Goal: Task Accomplishment & Management: Use online tool/utility

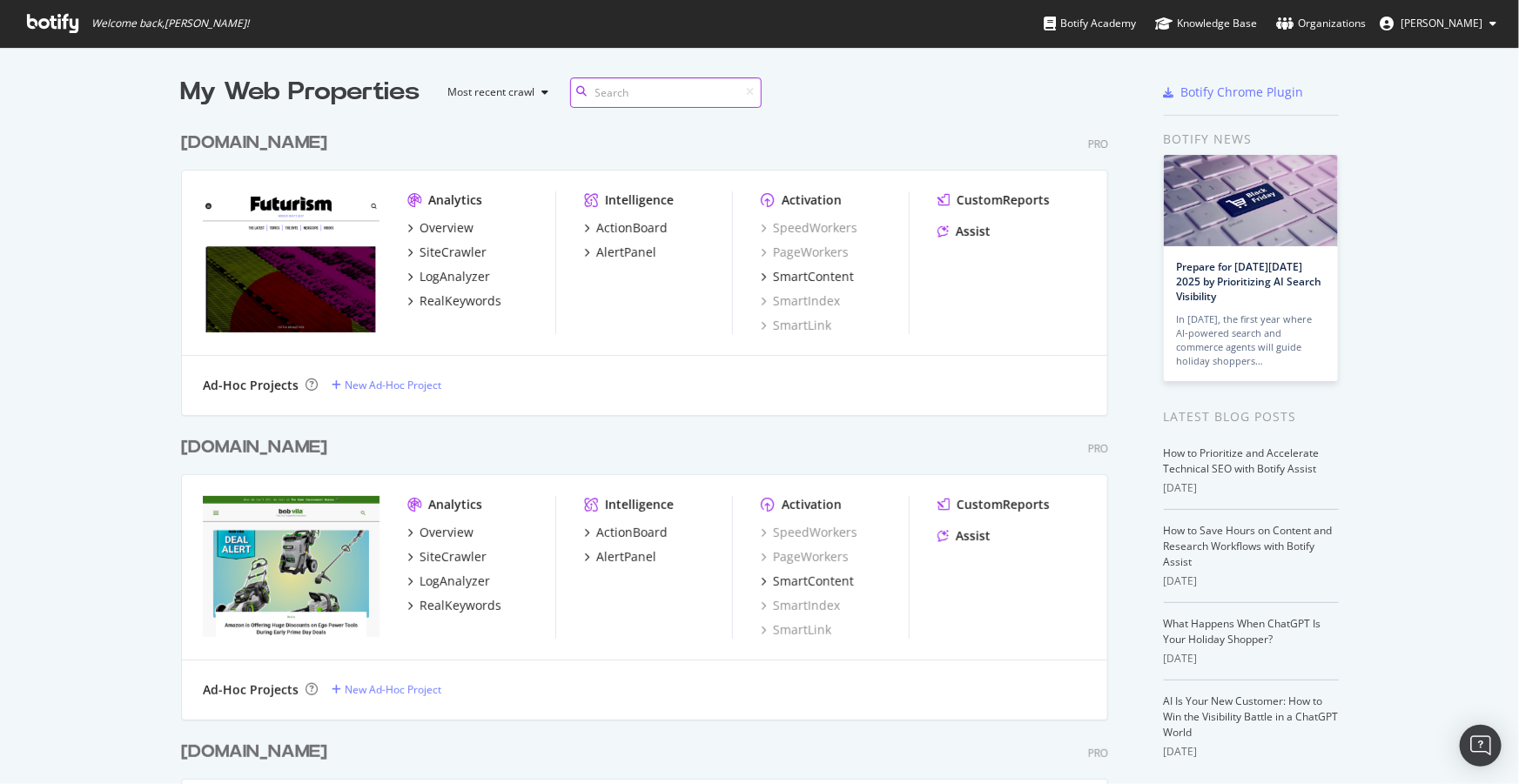
scroll to position [3867, 929]
click at [311, 454] on div "[DOMAIN_NAME] Pro" at bounding box center [644, 448] width 927 height 25
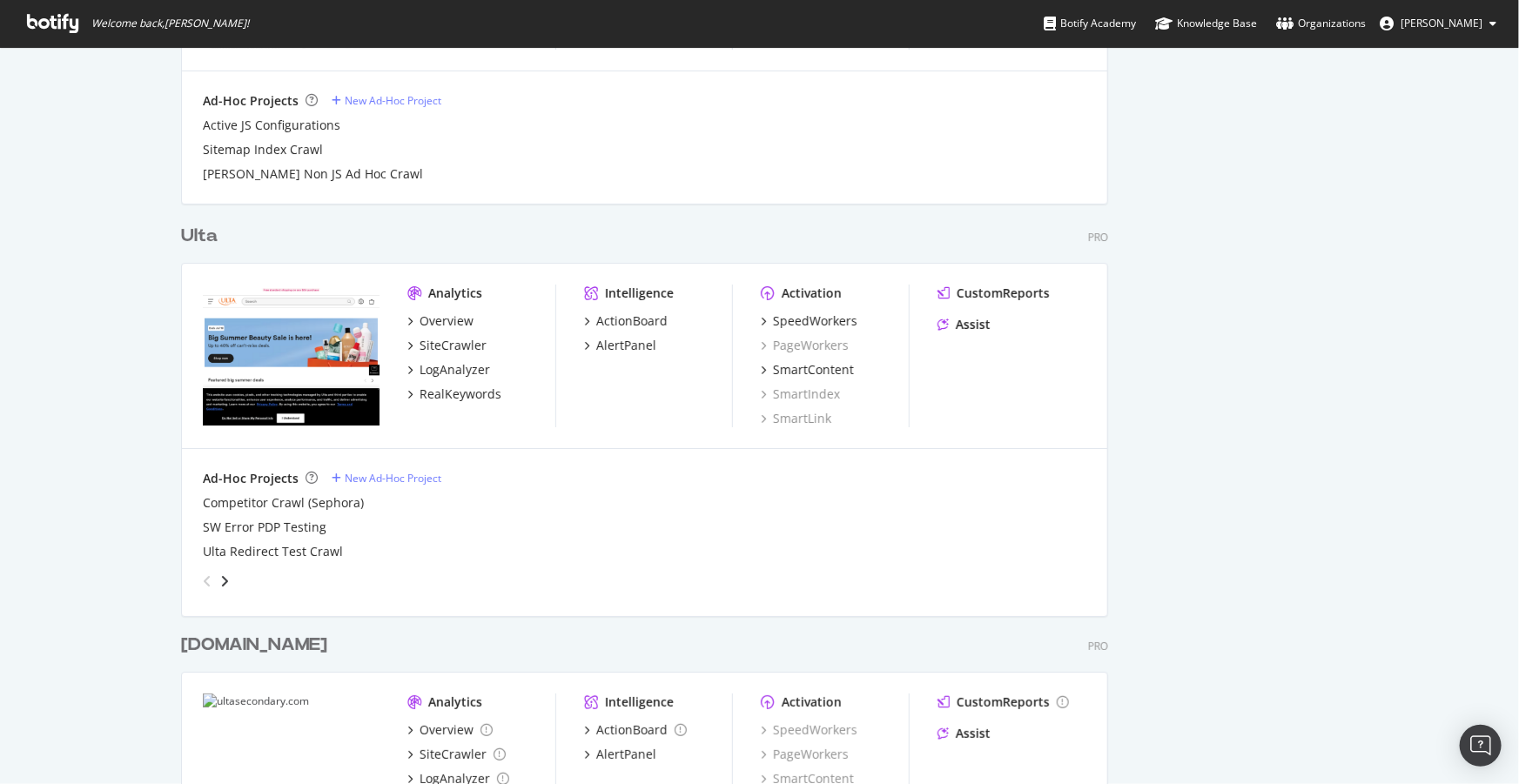
scroll to position [3074, 0]
click at [813, 324] on div "SpeedWorkers" at bounding box center [815, 320] width 85 height 18
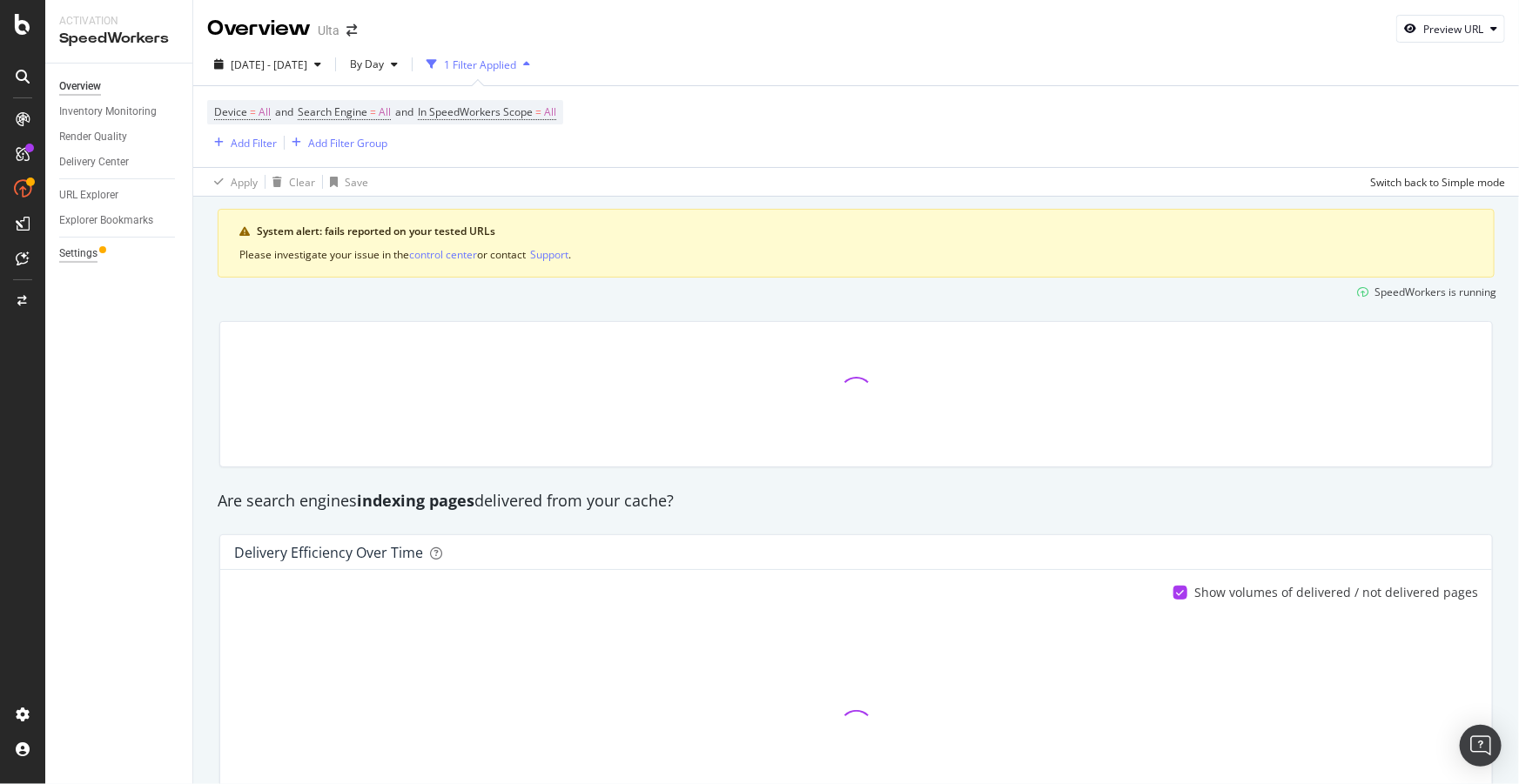
click at [73, 254] on div "Settings" at bounding box center [78, 253] width 38 height 18
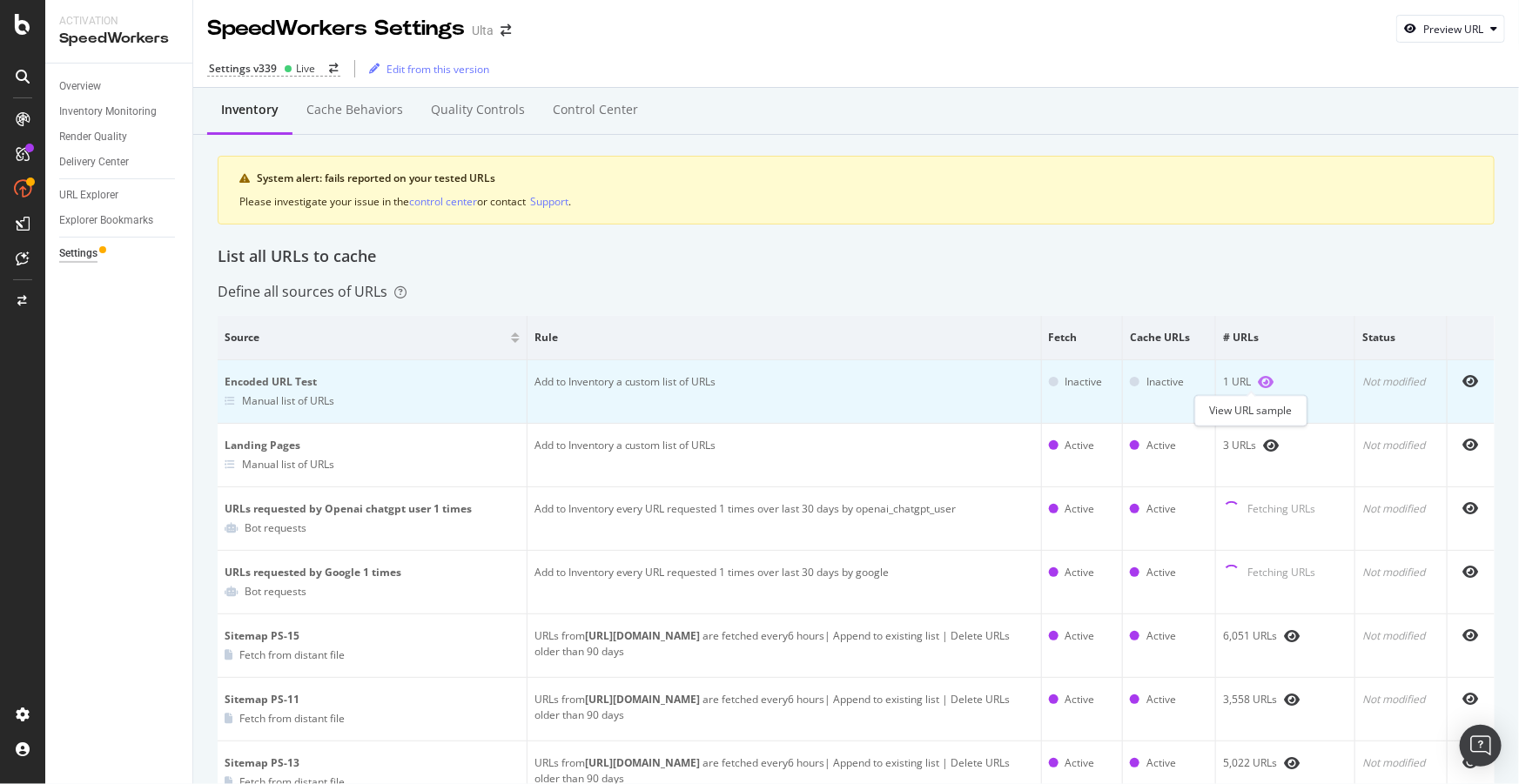
click at [1258, 376] on icon "eye" at bounding box center [1266, 382] width 16 height 14
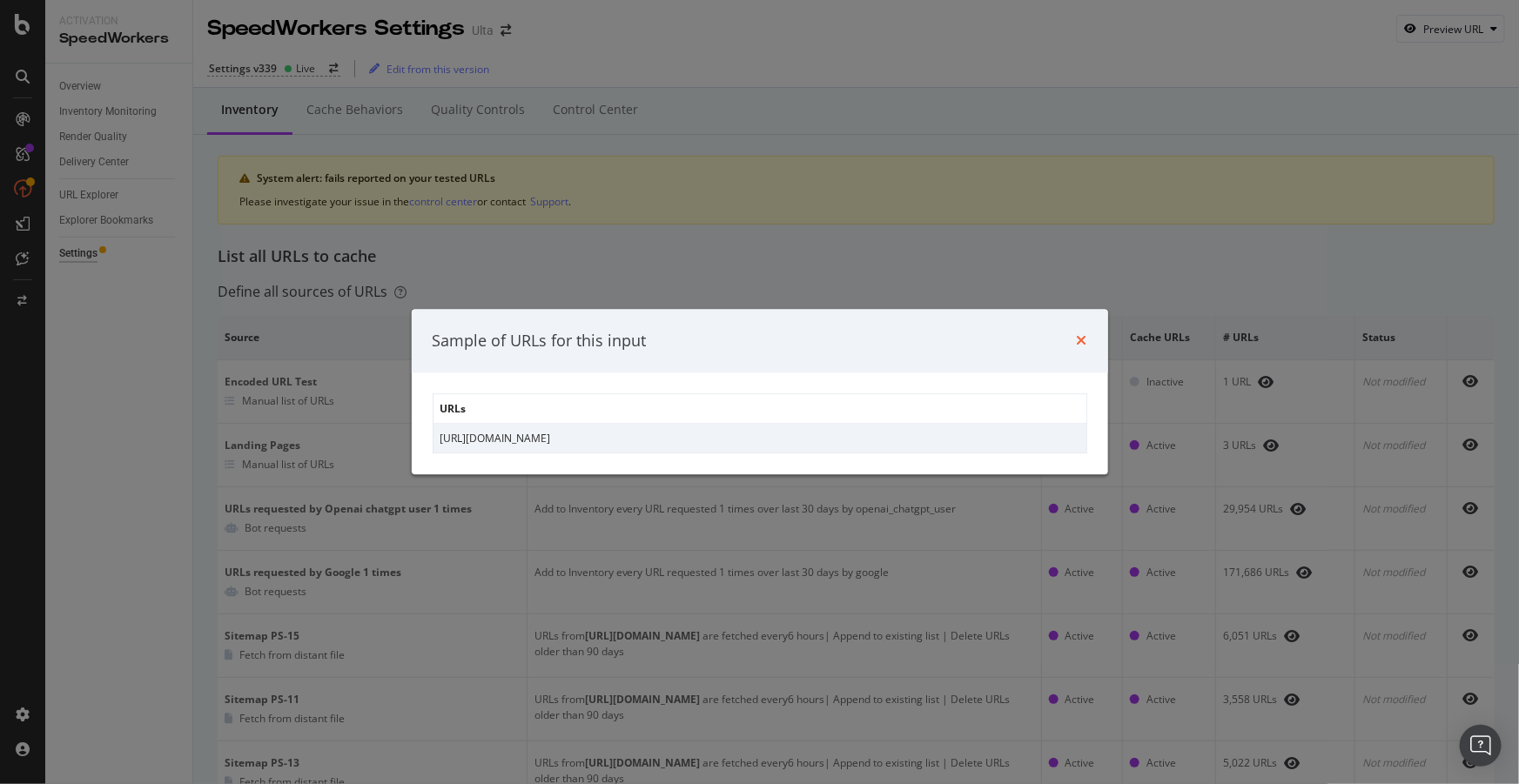
click at [1080, 341] on icon "times" at bounding box center [1082, 341] width 11 height 14
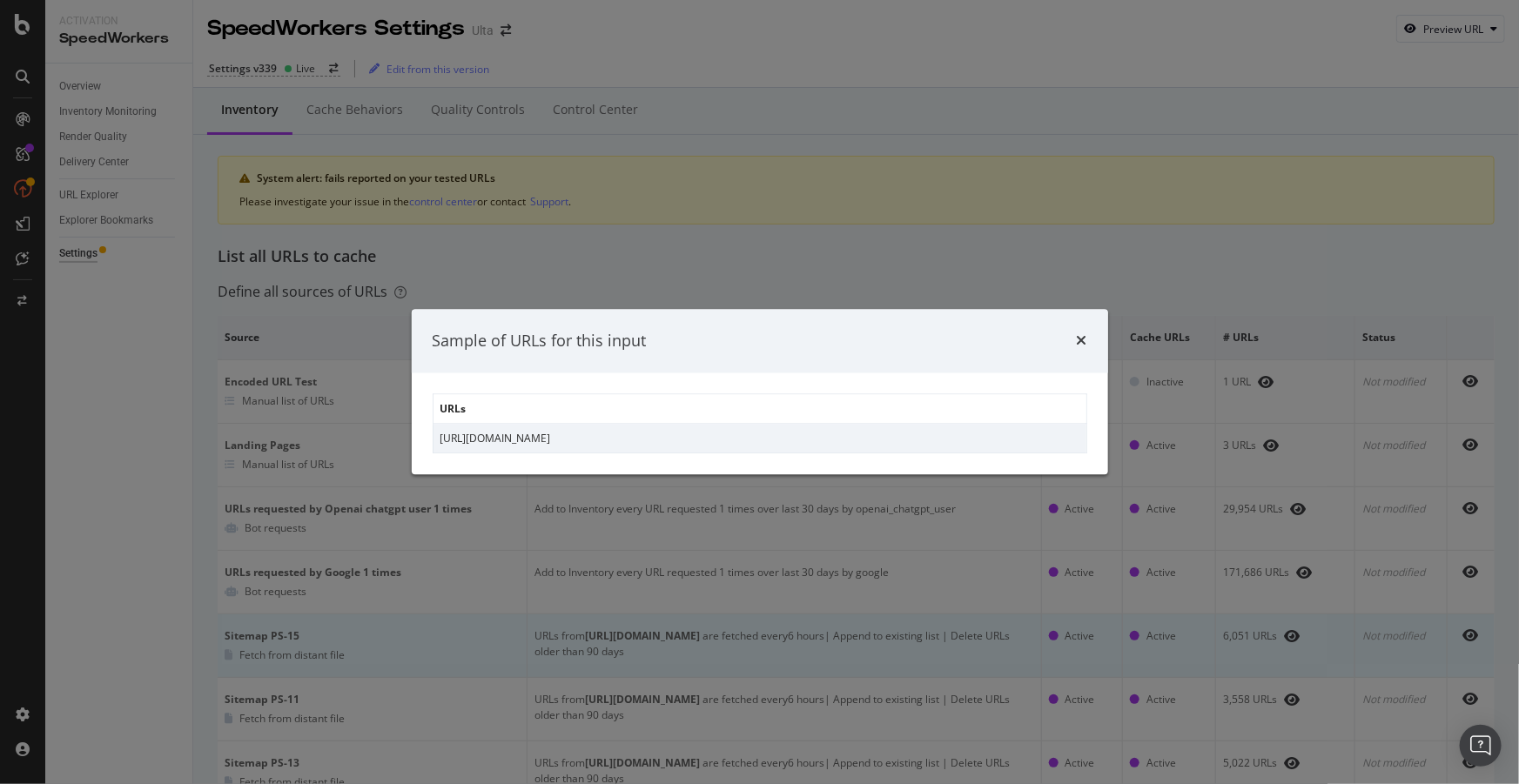
scroll to position [315, 0]
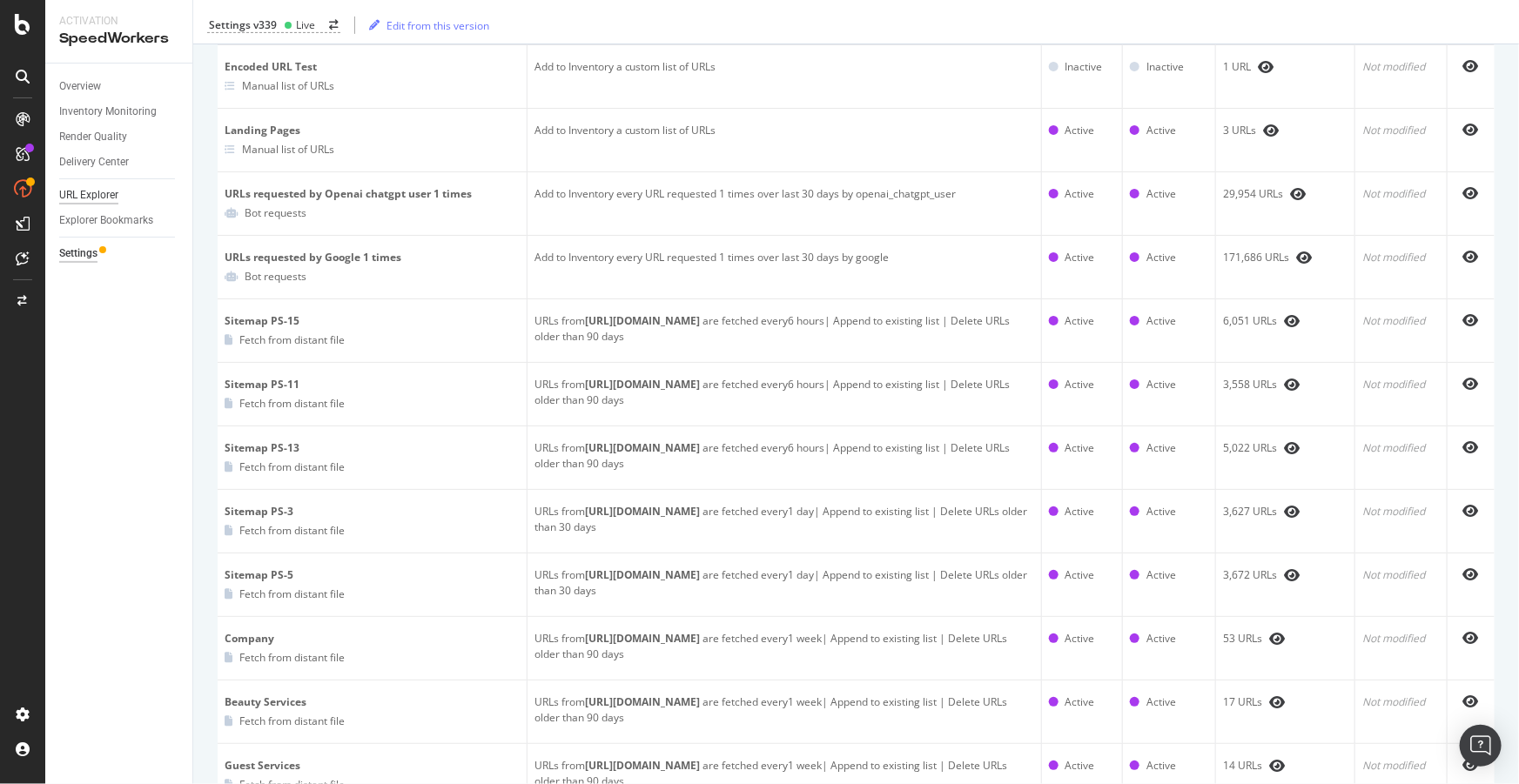
click at [68, 194] on div "URL Explorer" at bounding box center [88, 195] width 59 height 18
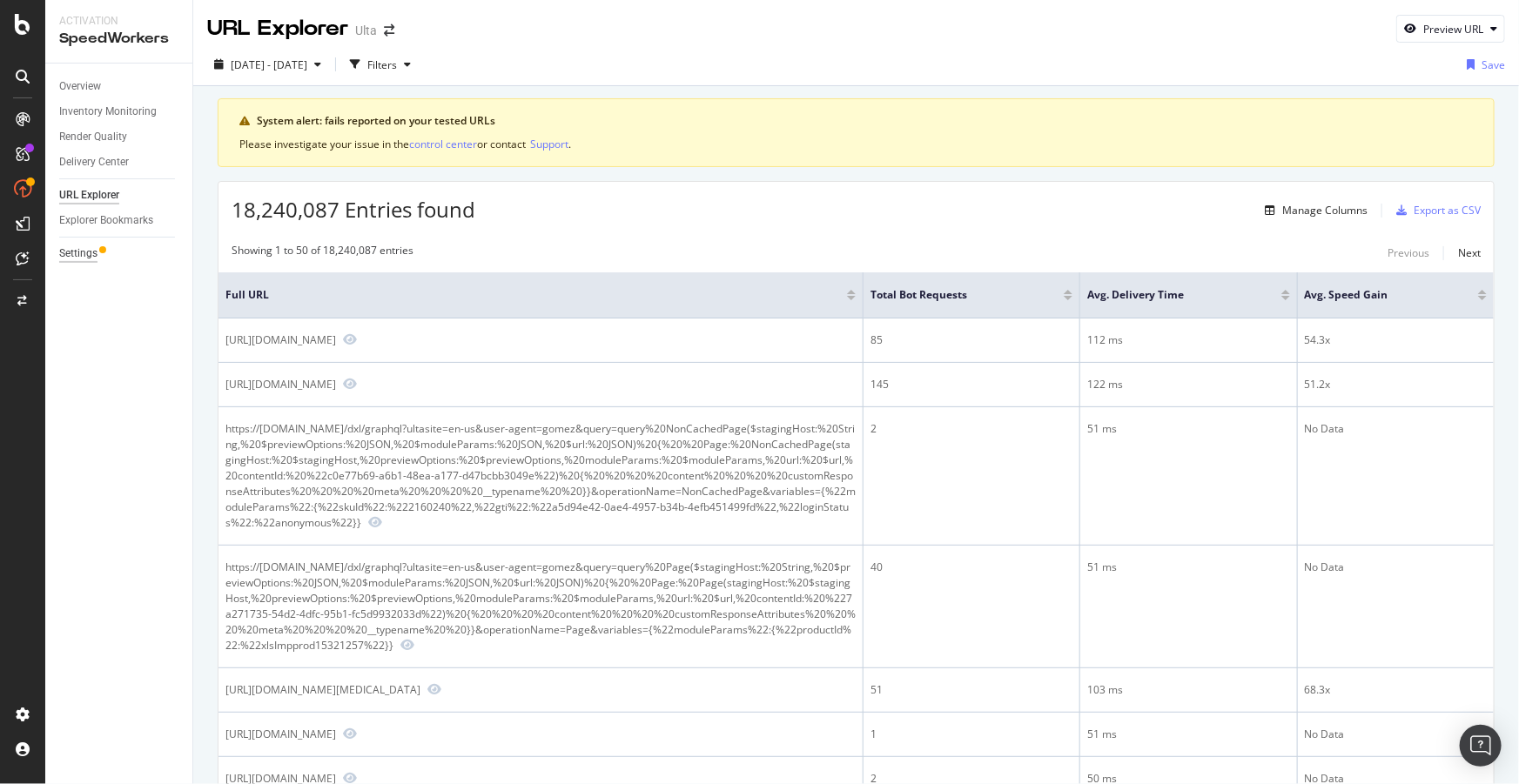
click at [78, 252] on div "Settings" at bounding box center [78, 253] width 38 height 18
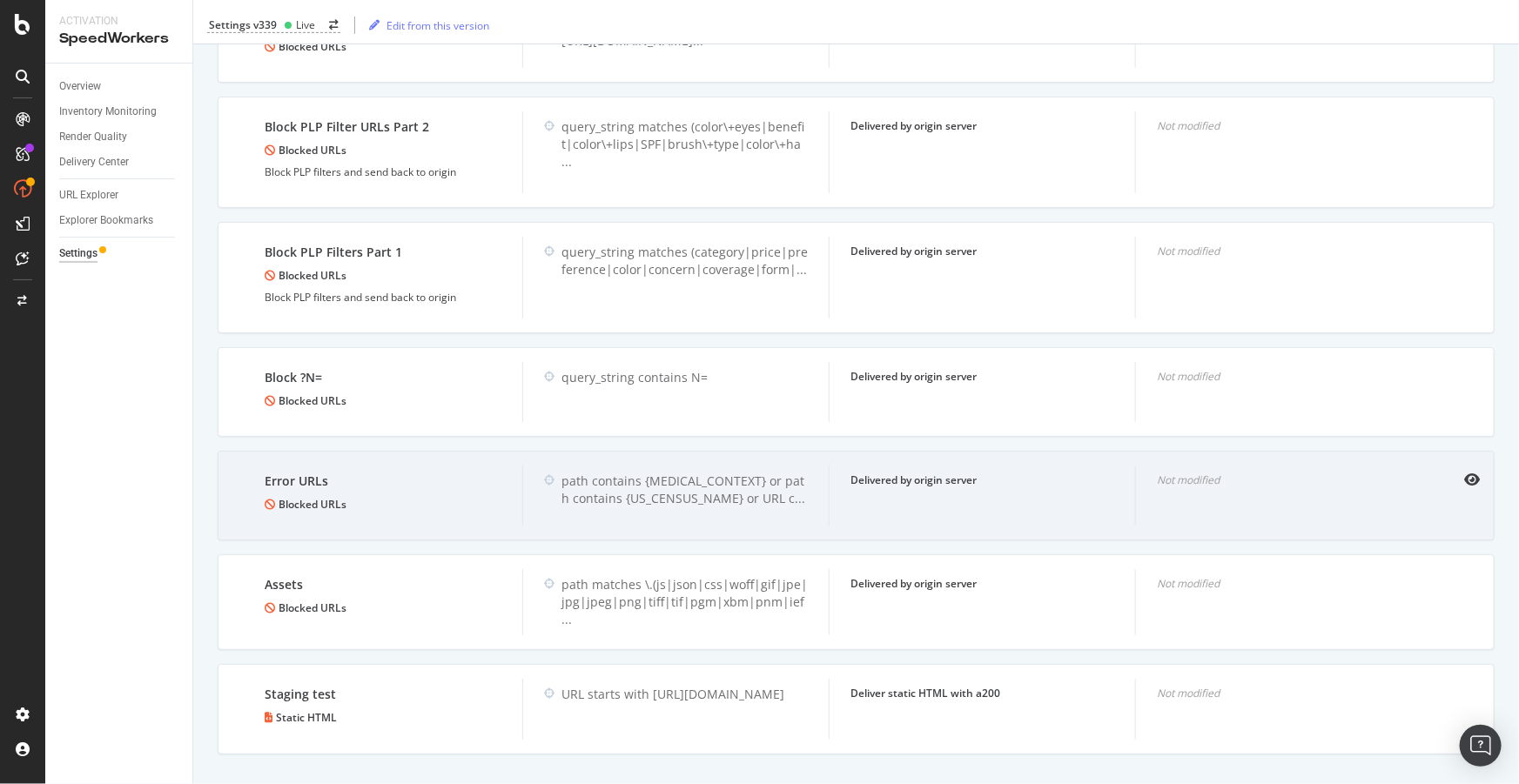
scroll to position [3719, 0]
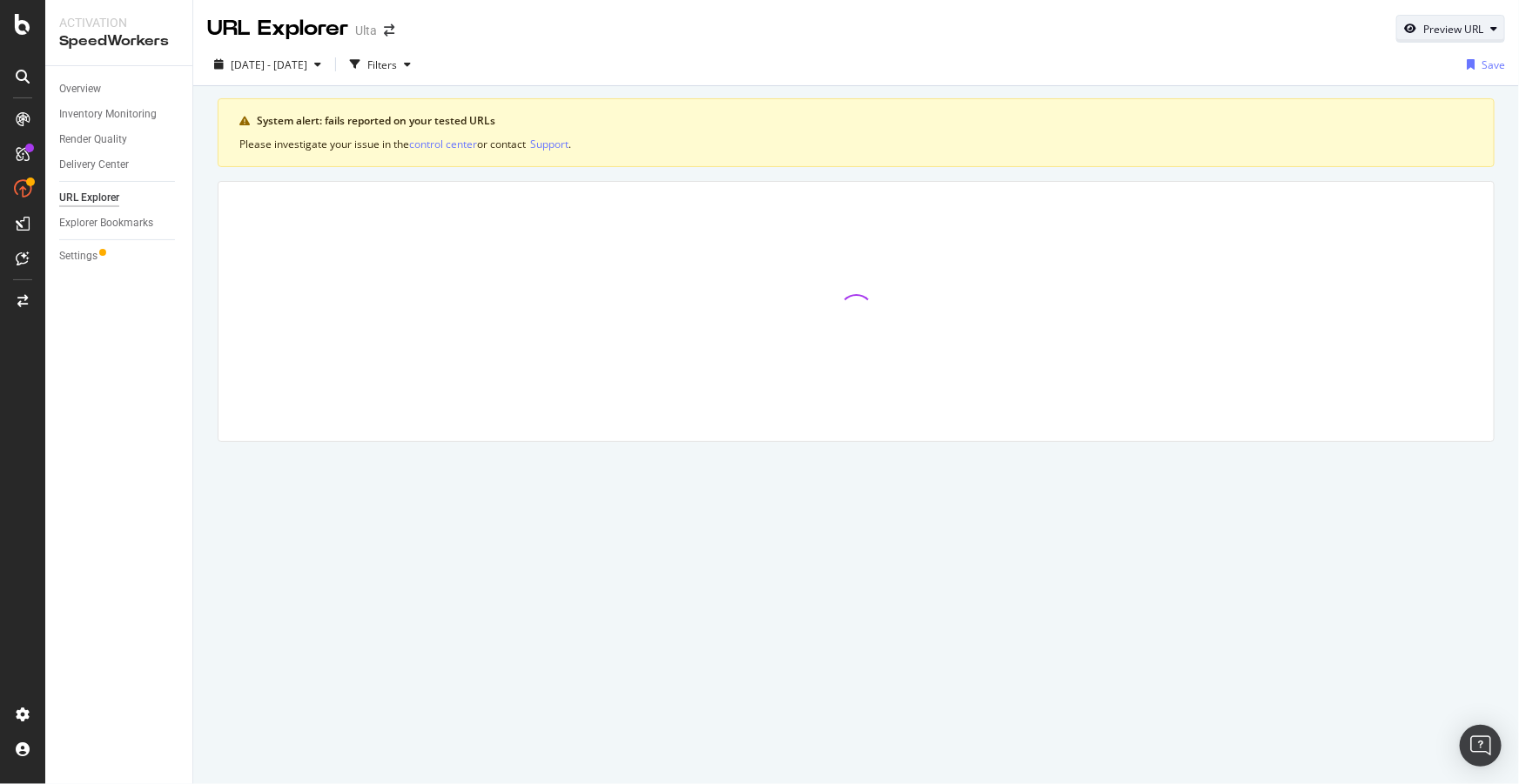
click at [1436, 35] on div "Preview URL" at bounding box center [1452, 29] width 60 height 15
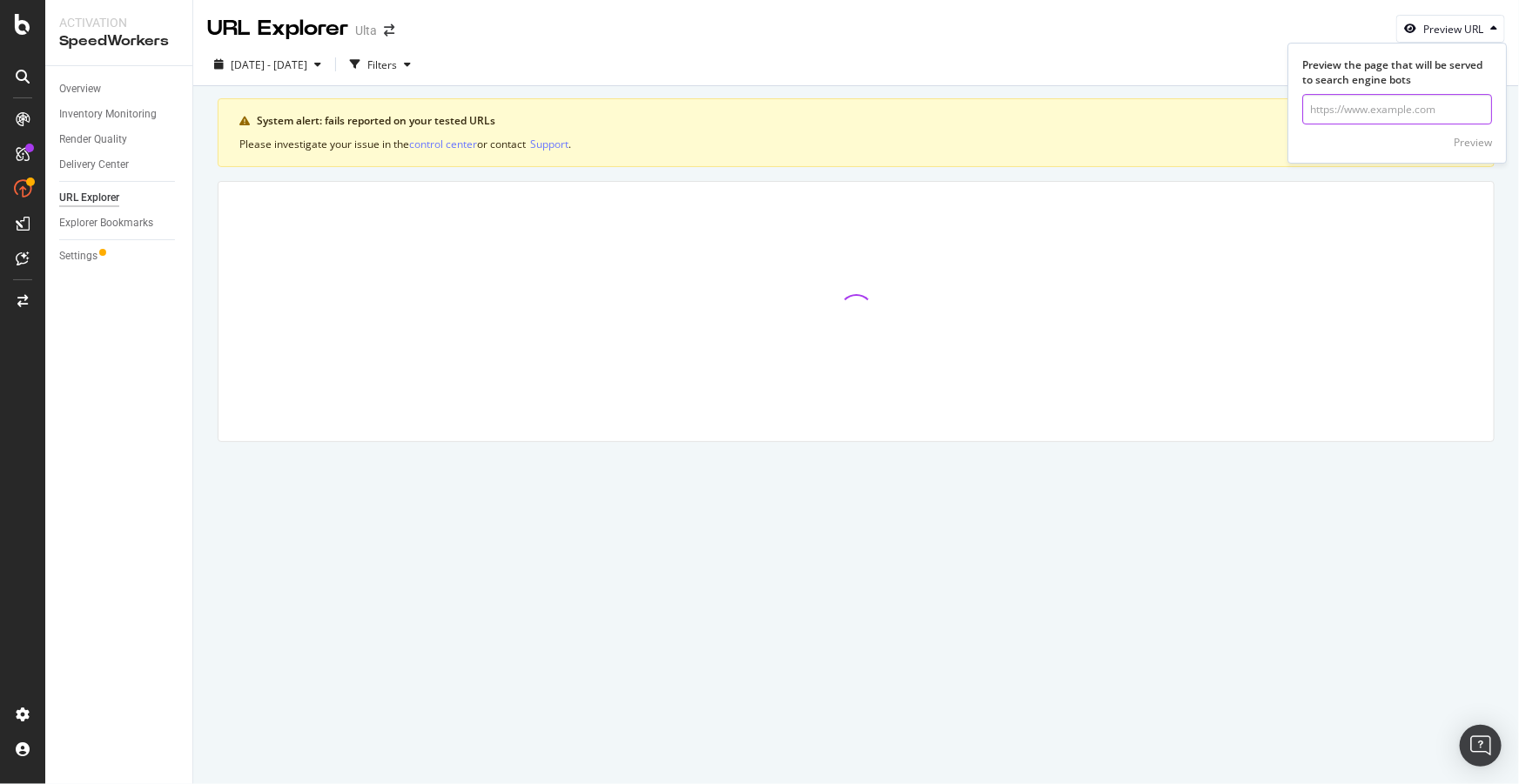
click at [1374, 113] on input "url" at bounding box center [1397, 109] width 190 height 30
paste input "https://www.ulta.com/guestservices/faq?a=Update-Account---id--NwXQ4Bh-RKGt_uqrM…"
type input "https://www.ulta.com/guestservices/faq?a=Update-Account---id--NwXQ4Bh-RKGt_uqrM…"
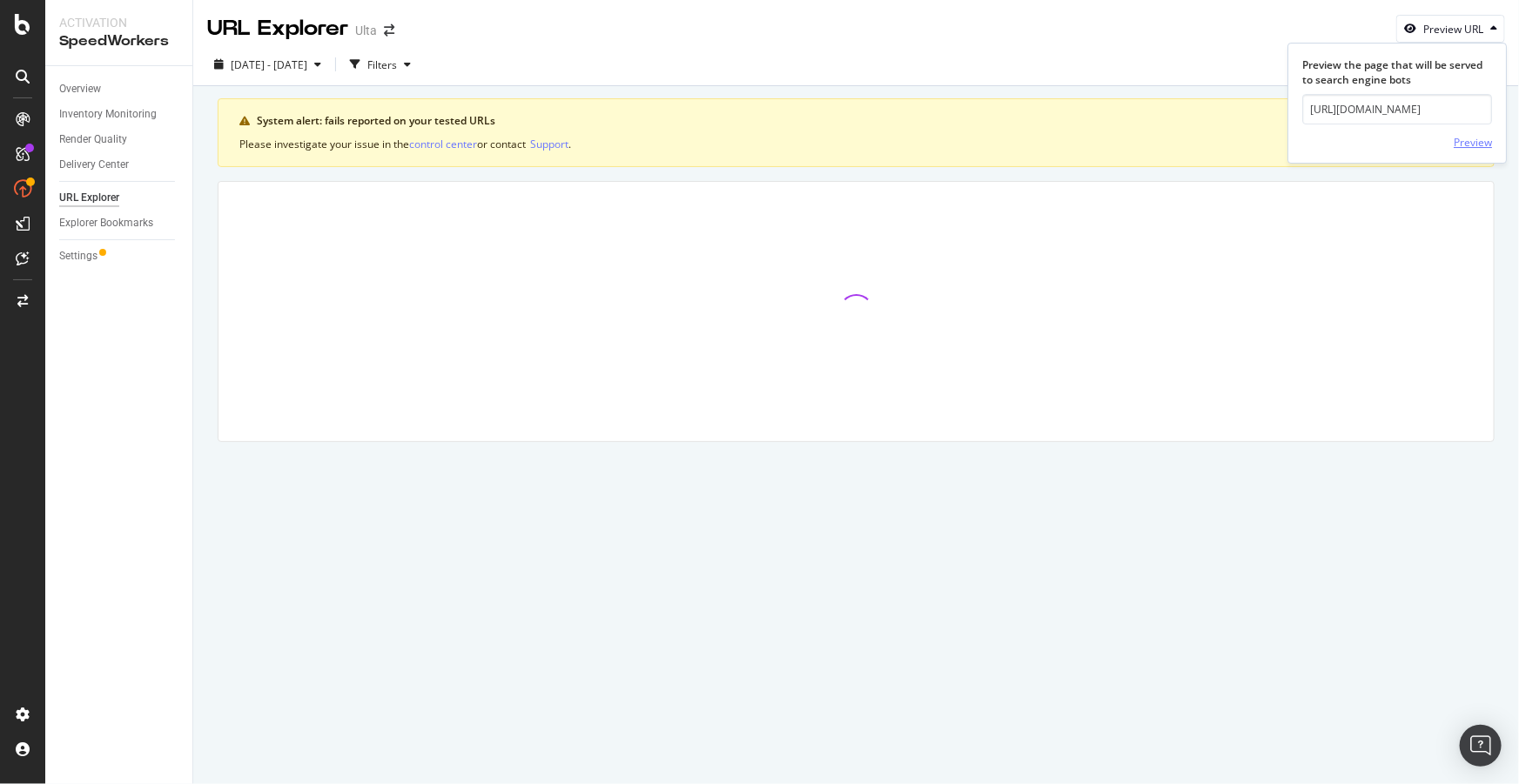
click at [1485, 144] on div "Preview" at bounding box center [1473, 142] width 38 height 15
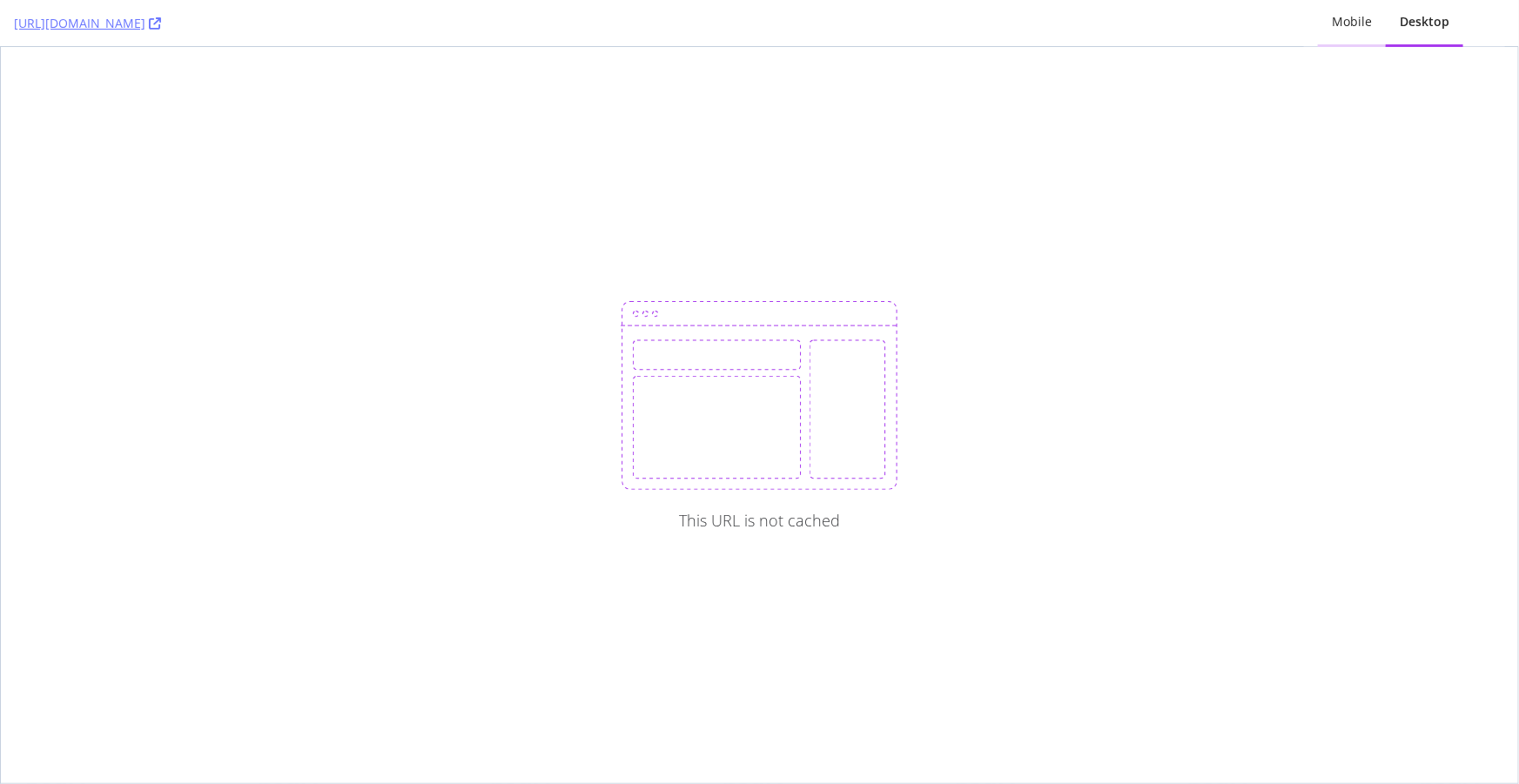
click at [1357, 20] on div "Mobile" at bounding box center [1351, 22] width 40 height 18
